Goal: Task Accomplishment & Management: Complete application form

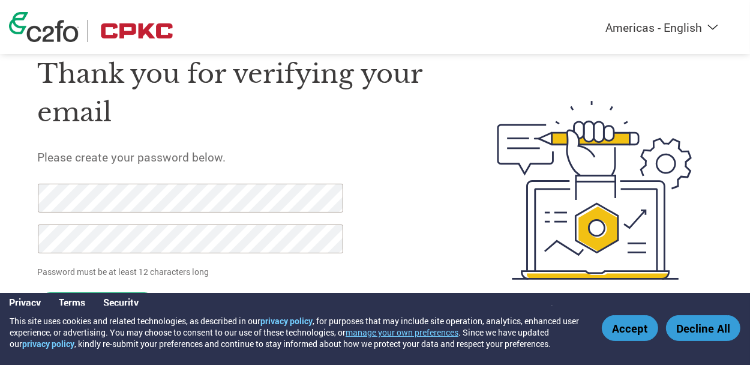
scroll to position [49, 0]
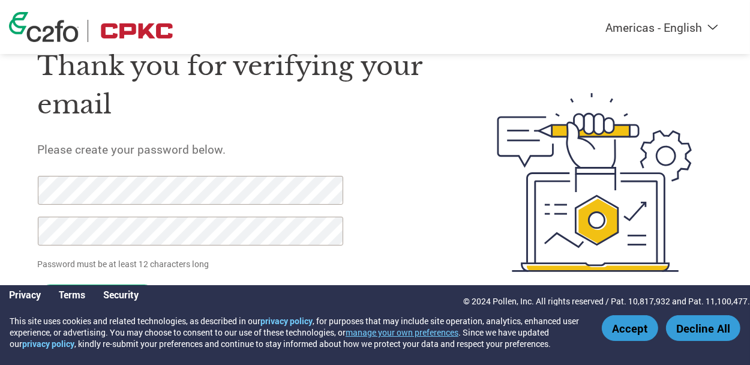
click at [617, 331] on button "Accept" at bounding box center [630, 328] width 56 height 26
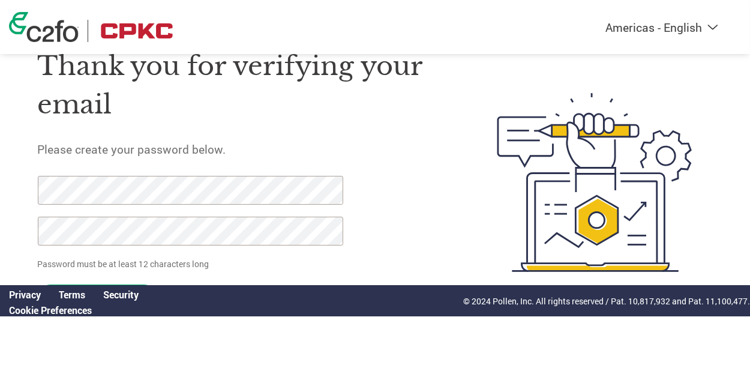
click at [280, 258] on p "Password must be at least 12 characters long" at bounding box center [192, 264] width 308 height 13
click at [159, 261] on p "Password must be at least 12 characters long" at bounding box center [192, 264] width 308 height 13
click at [150, 262] on p "Password must be at least 12 characters long" at bounding box center [192, 264] width 308 height 13
click at [595, 209] on img at bounding box center [595, 182] width 236 height 306
click at [173, 262] on p "Password must be at least 12 characters long" at bounding box center [192, 264] width 308 height 13
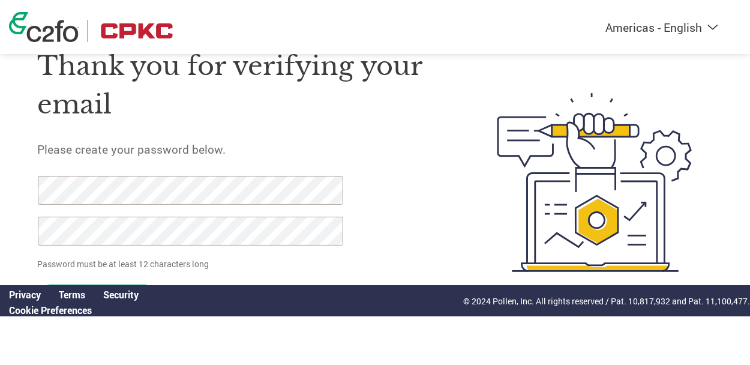
click at [122, 297] on link "Security" at bounding box center [120, 294] width 35 height 13
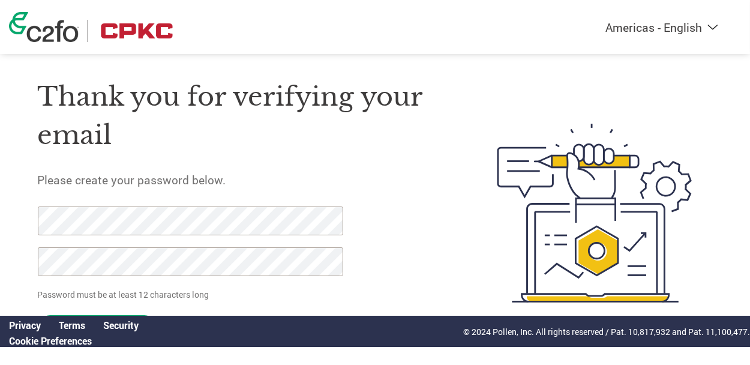
scroll to position [0, 0]
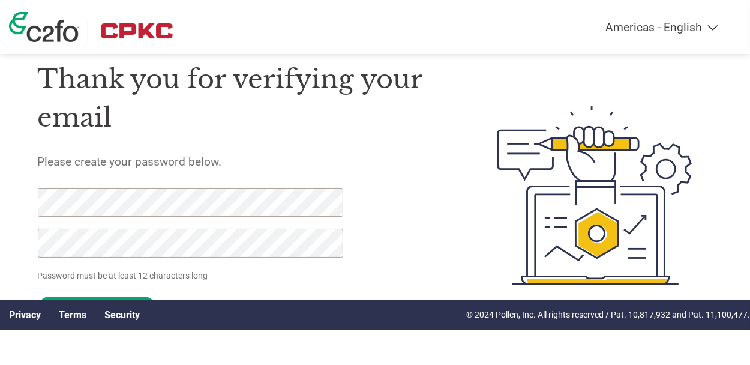
scroll to position [49, 0]
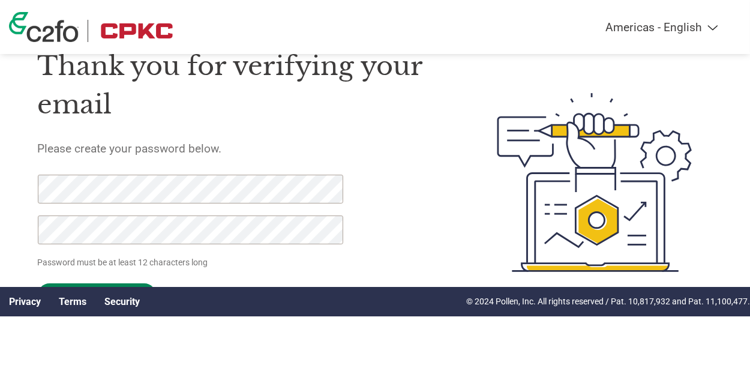
click at [117, 285] on input "Set Password" at bounding box center [97, 294] width 118 height 23
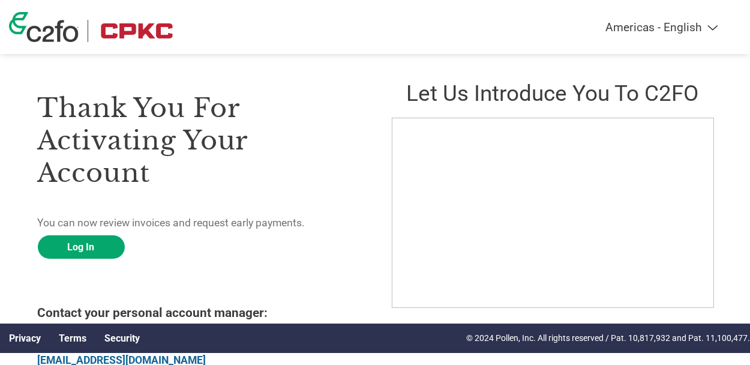
scroll to position [0, 0]
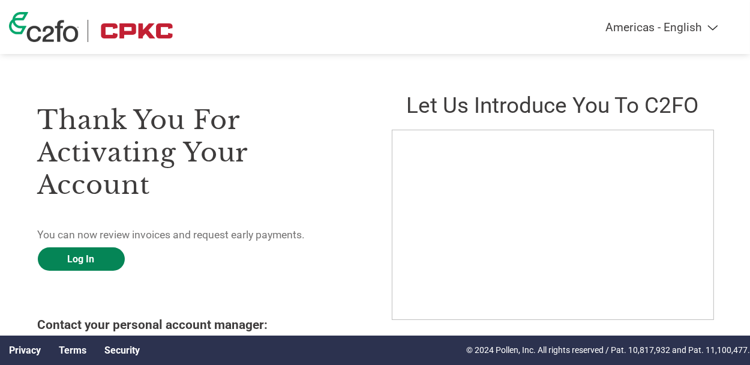
click at [86, 256] on link "Log In" at bounding box center [81, 258] width 87 height 23
